Goal: Find specific page/section

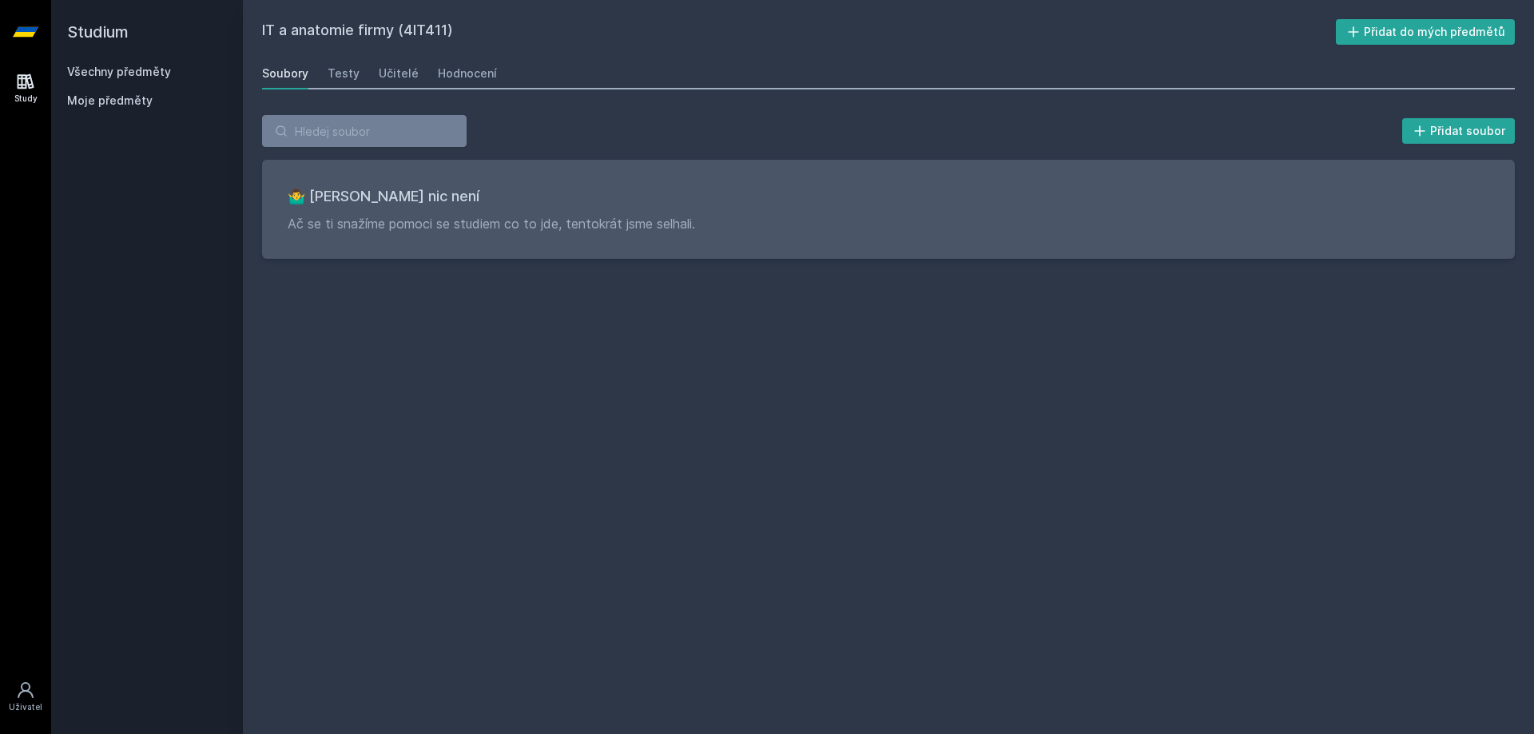
click at [121, 32] on h2 "Studium" at bounding box center [147, 32] width 160 height 64
click at [278, 22] on h2 "IT a anatomie firmy (4IT411)" at bounding box center [799, 32] width 1074 height 26
click at [89, 34] on h2 "Studium" at bounding box center [147, 32] width 160 height 64
click at [101, 68] on link "Všechny předměty" at bounding box center [119, 72] width 104 height 14
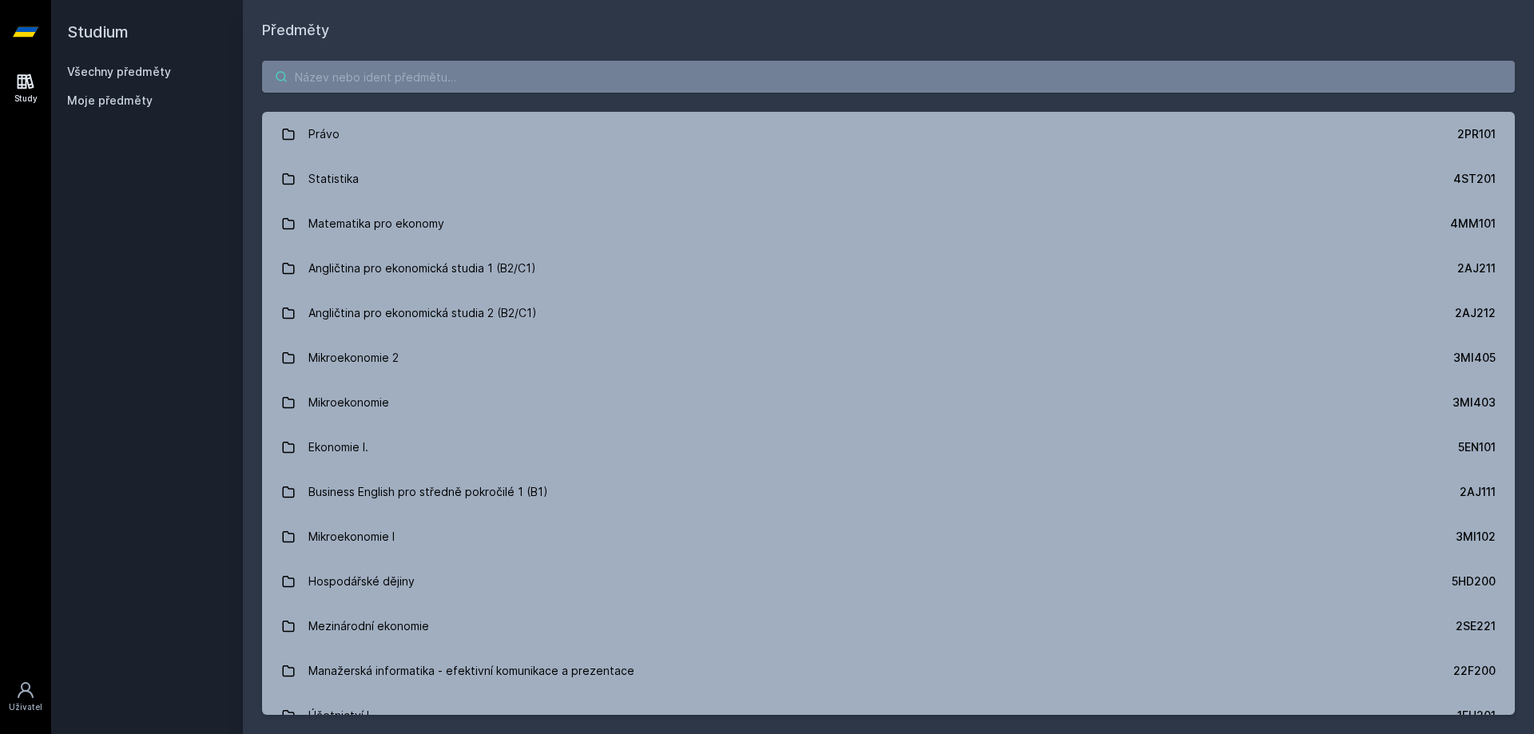
click at [357, 84] on input "search" at bounding box center [888, 77] width 1253 height 32
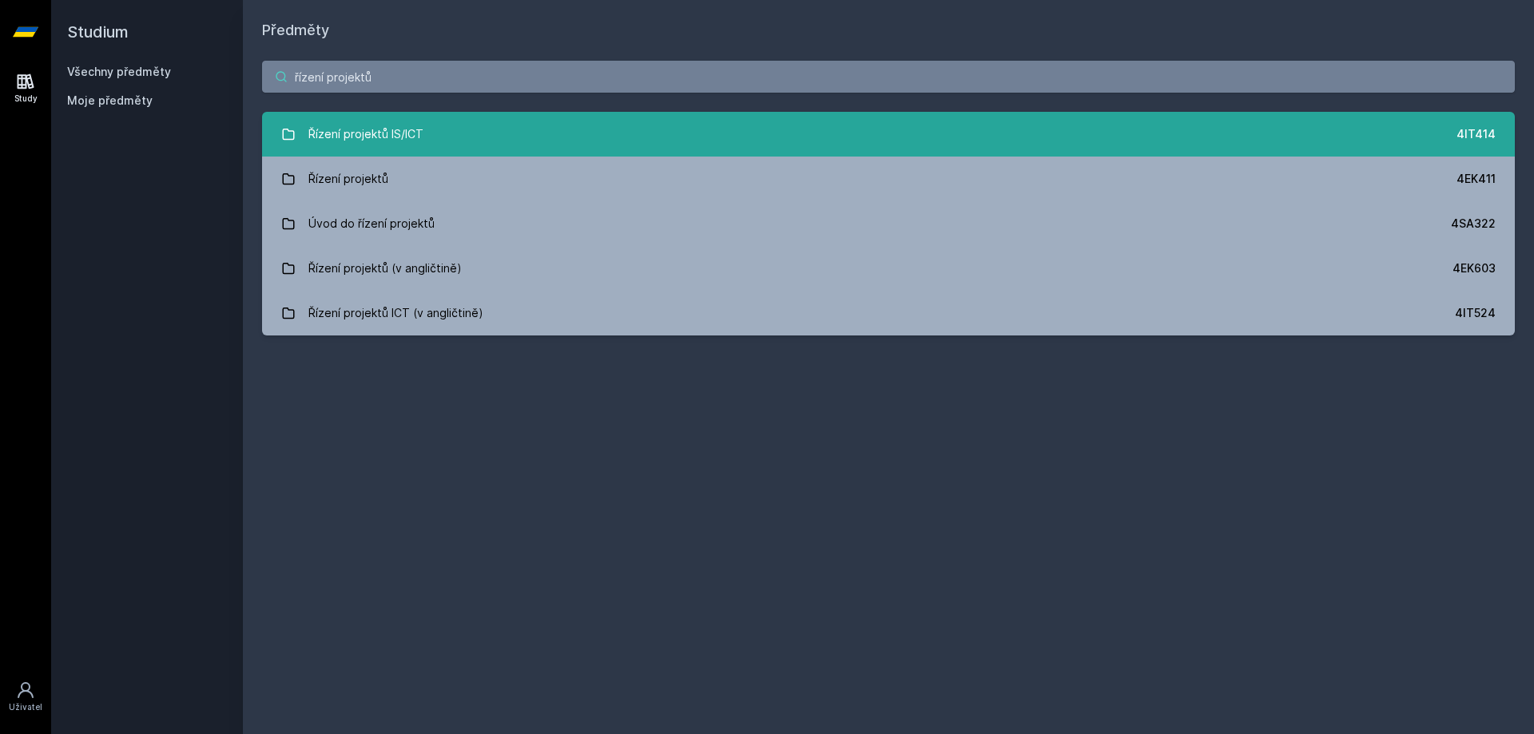
type input "řízení projektů"
click at [303, 139] on link "Řízení projektů IS/ICT 4IT414" at bounding box center [888, 134] width 1253 height 45
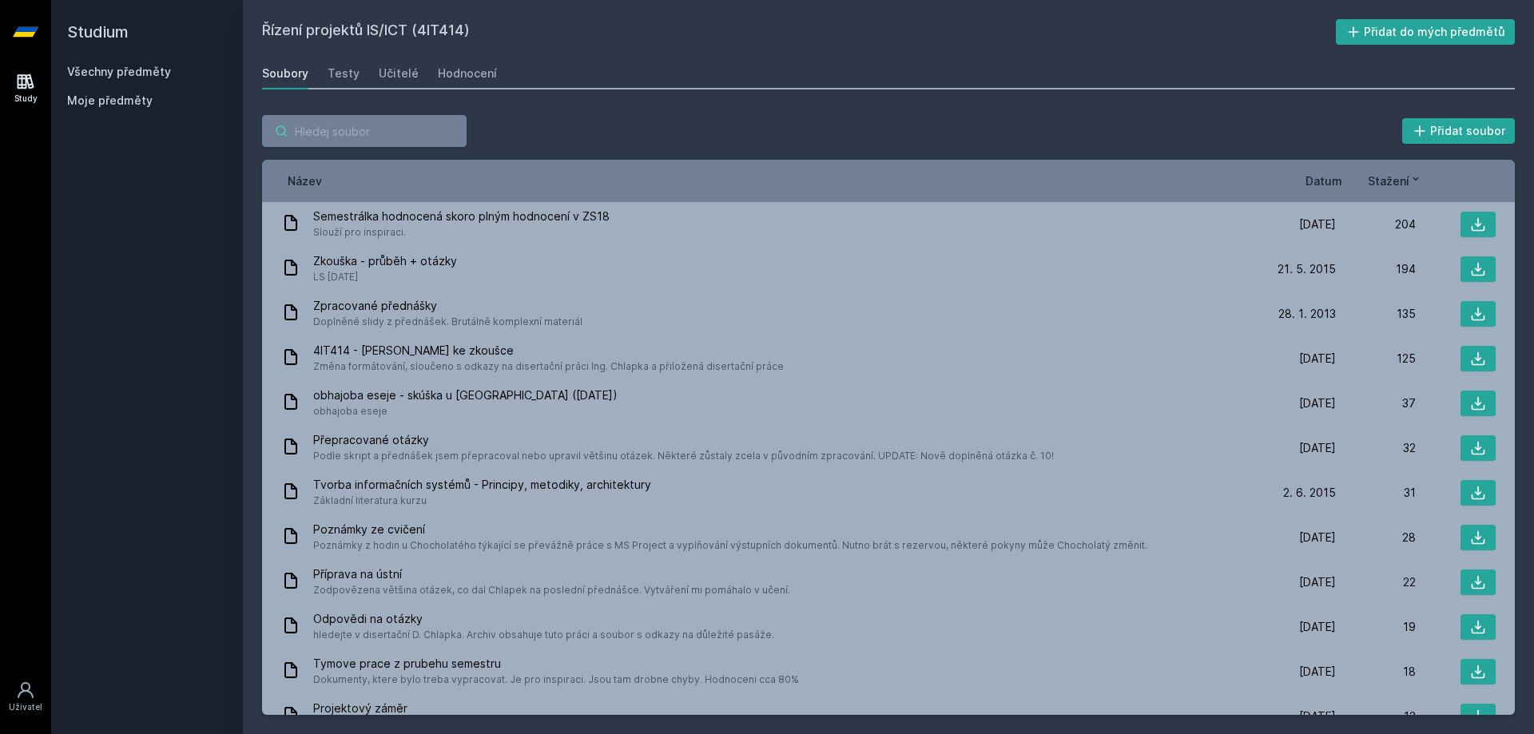
click at [340, 121] on input "search" at bounding box center [364, 131] width 205 height 32
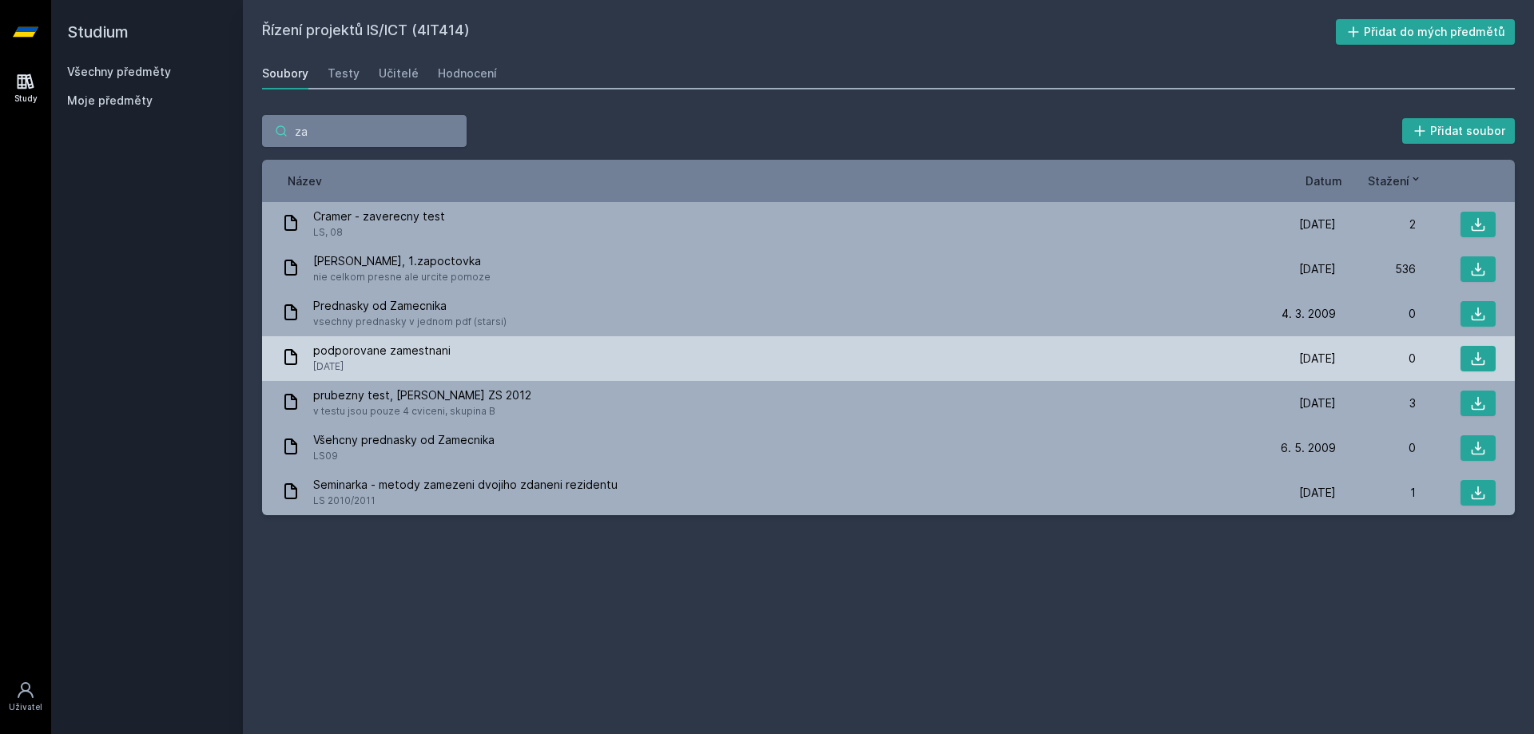
type input "z"
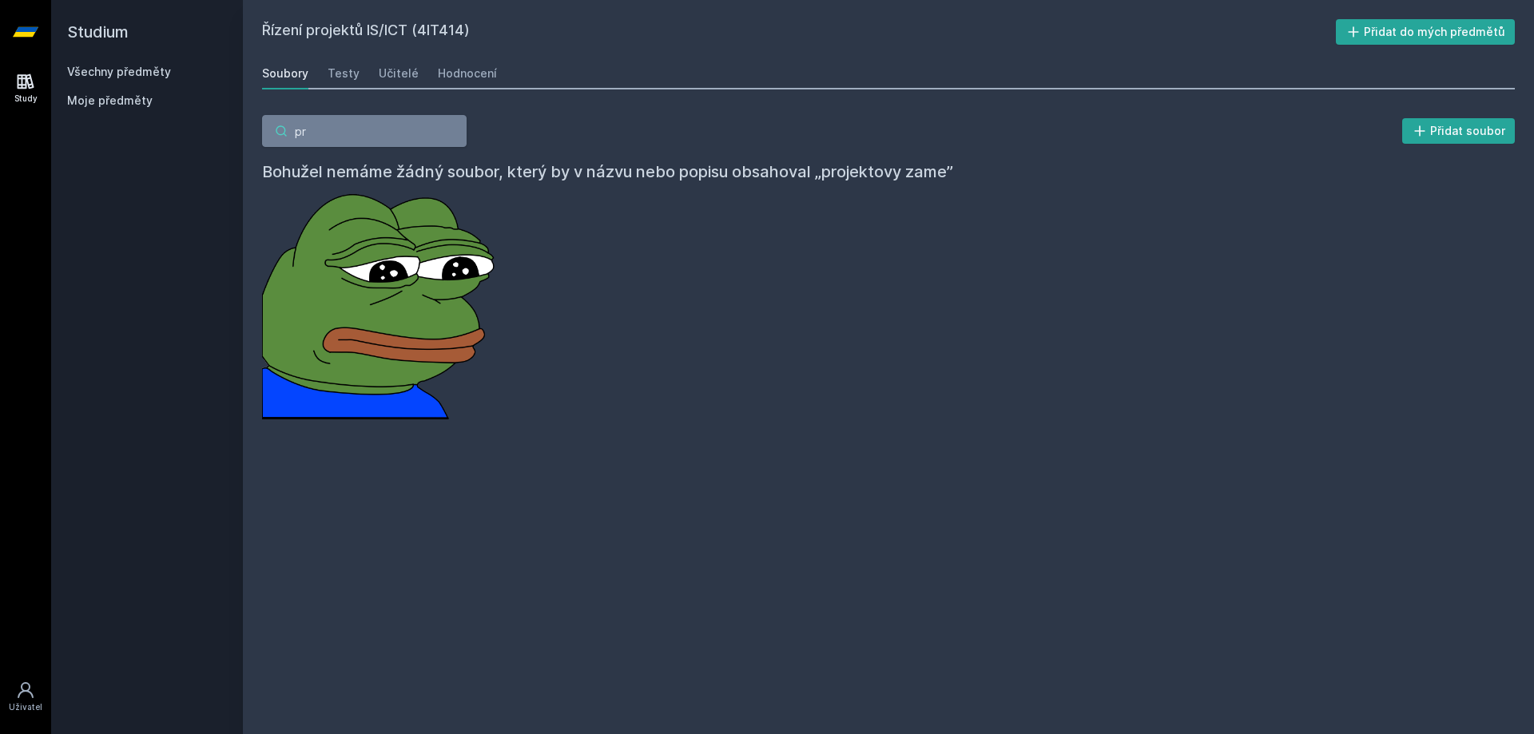
type input "p"
